Goal: Task Accomplishment & Management: Use online tool/utility

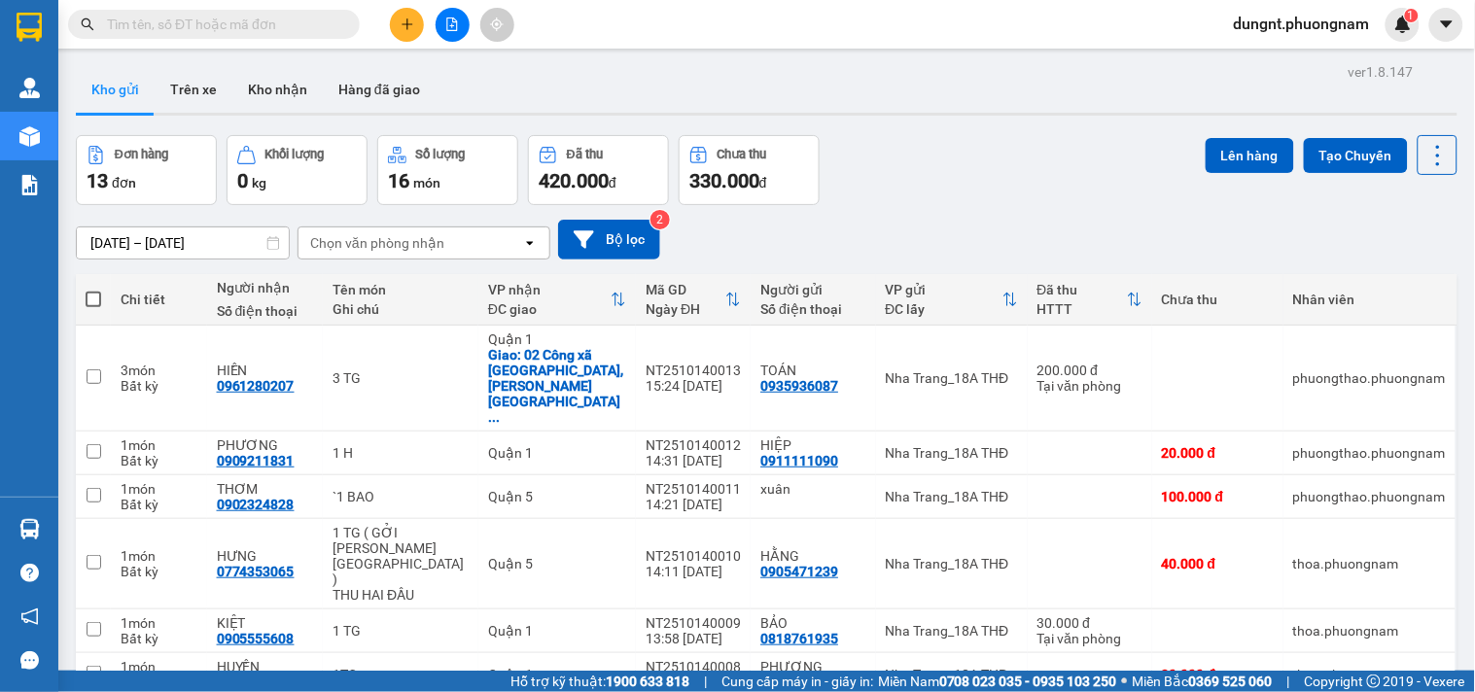
click at [206, 23] on input "text" at bounding box center [221, 24] width 229 height 21
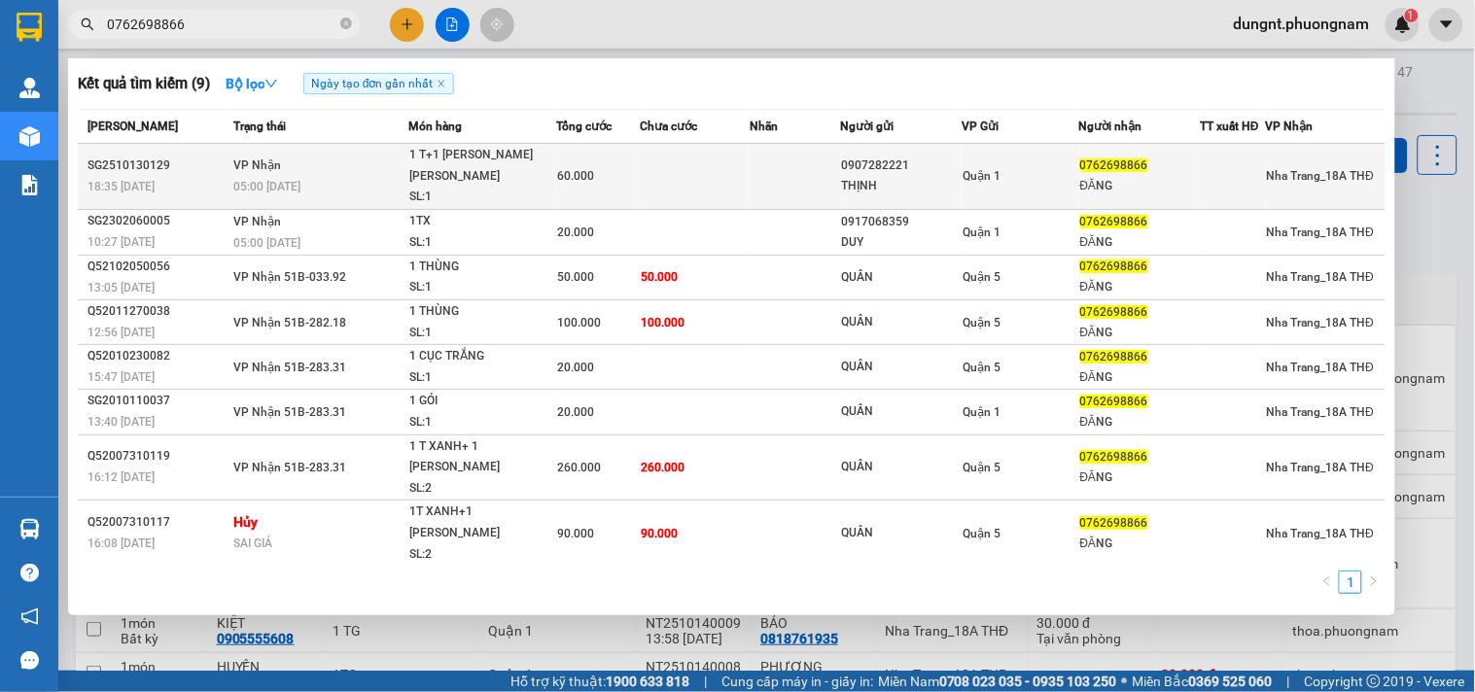
type input "0762698866"
click at [558, 169] on span "60.000" at bounding box center [575, 176] width 37 height 14
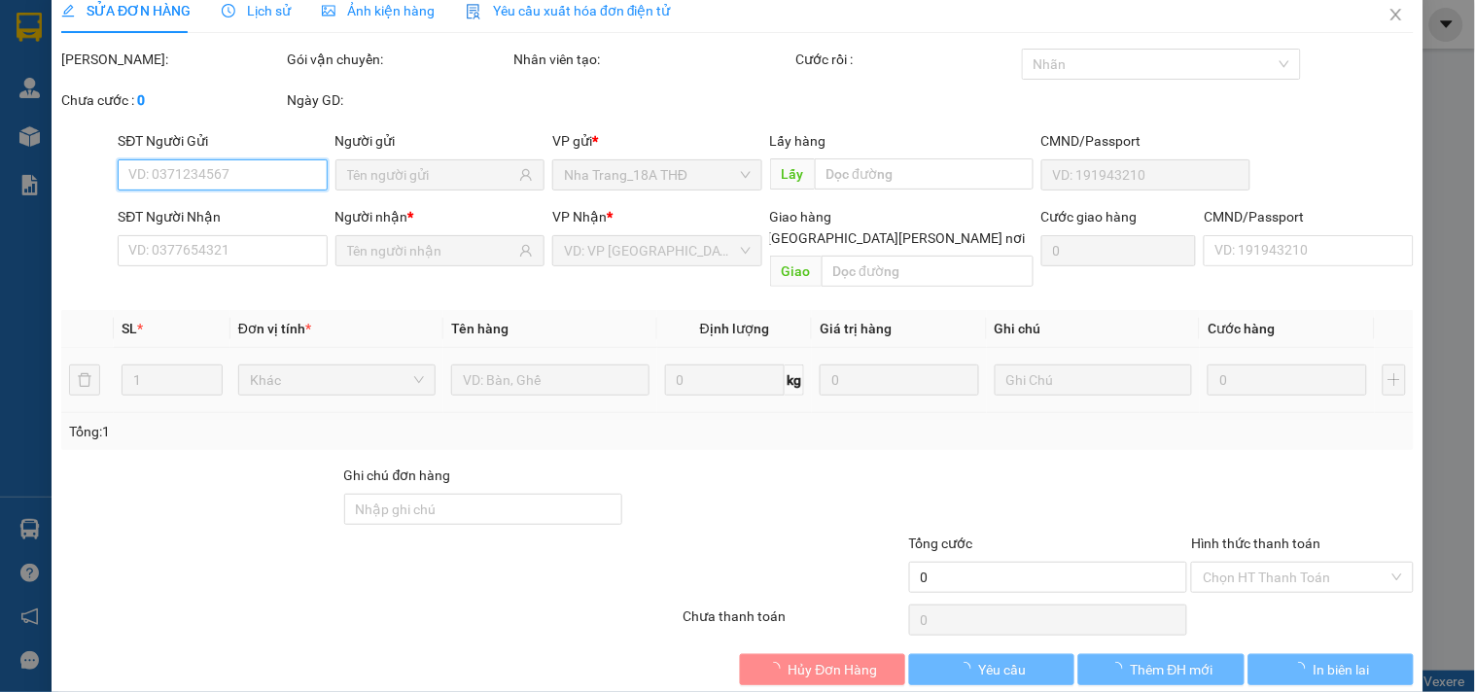
type input "0907282221"
type input "THỊNH"
type input "0762698866"
type input "ĐĂNG"
type input "60.000"
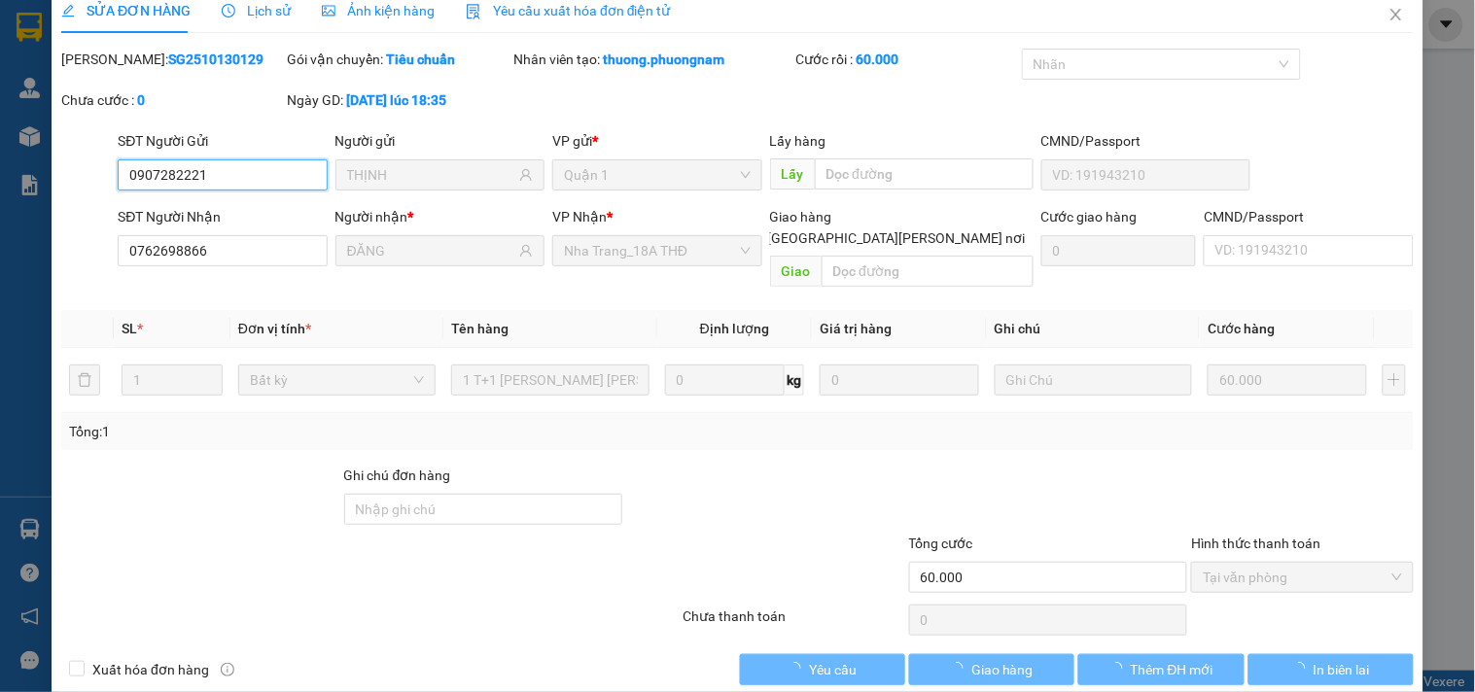
scroll to position [31, 0]
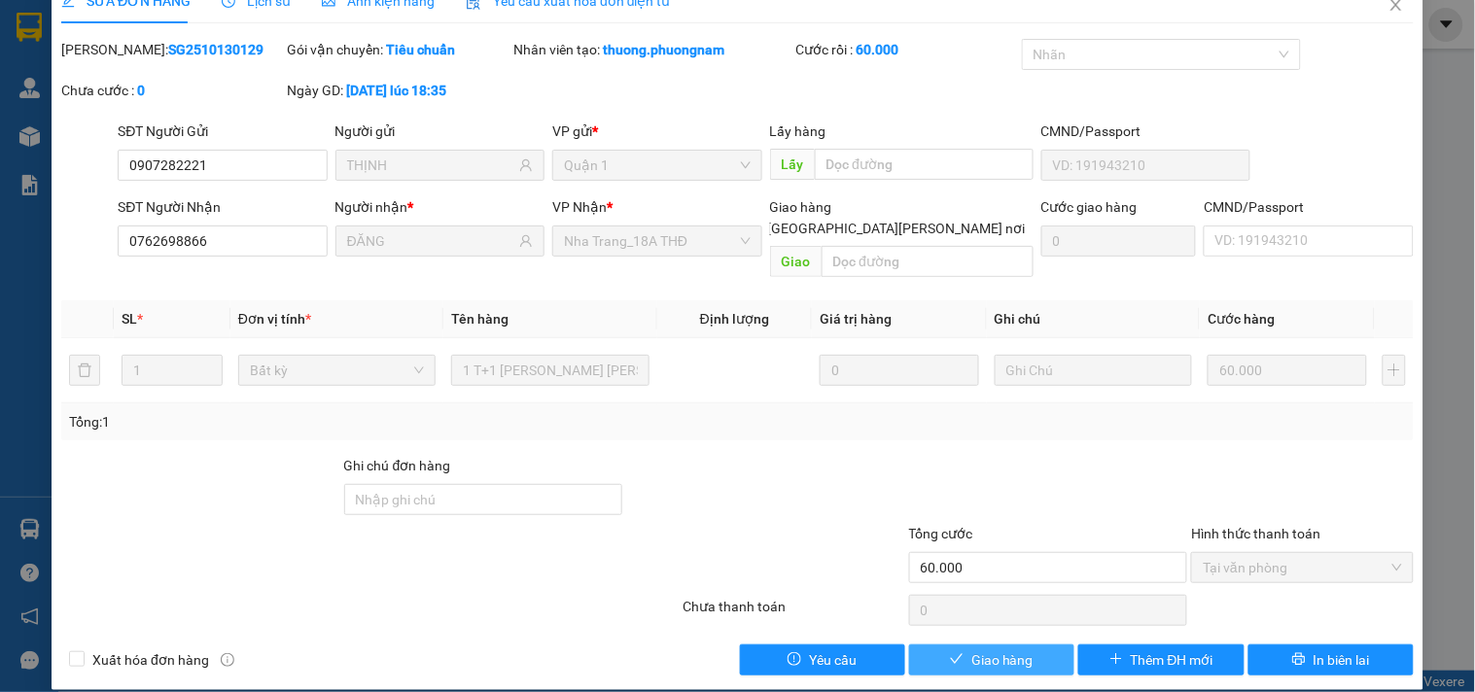
click at [976, 649] on span "Giao hàng" at bounding box center [1002, 659] width 62 height 21
